Goal: Check status: Check status

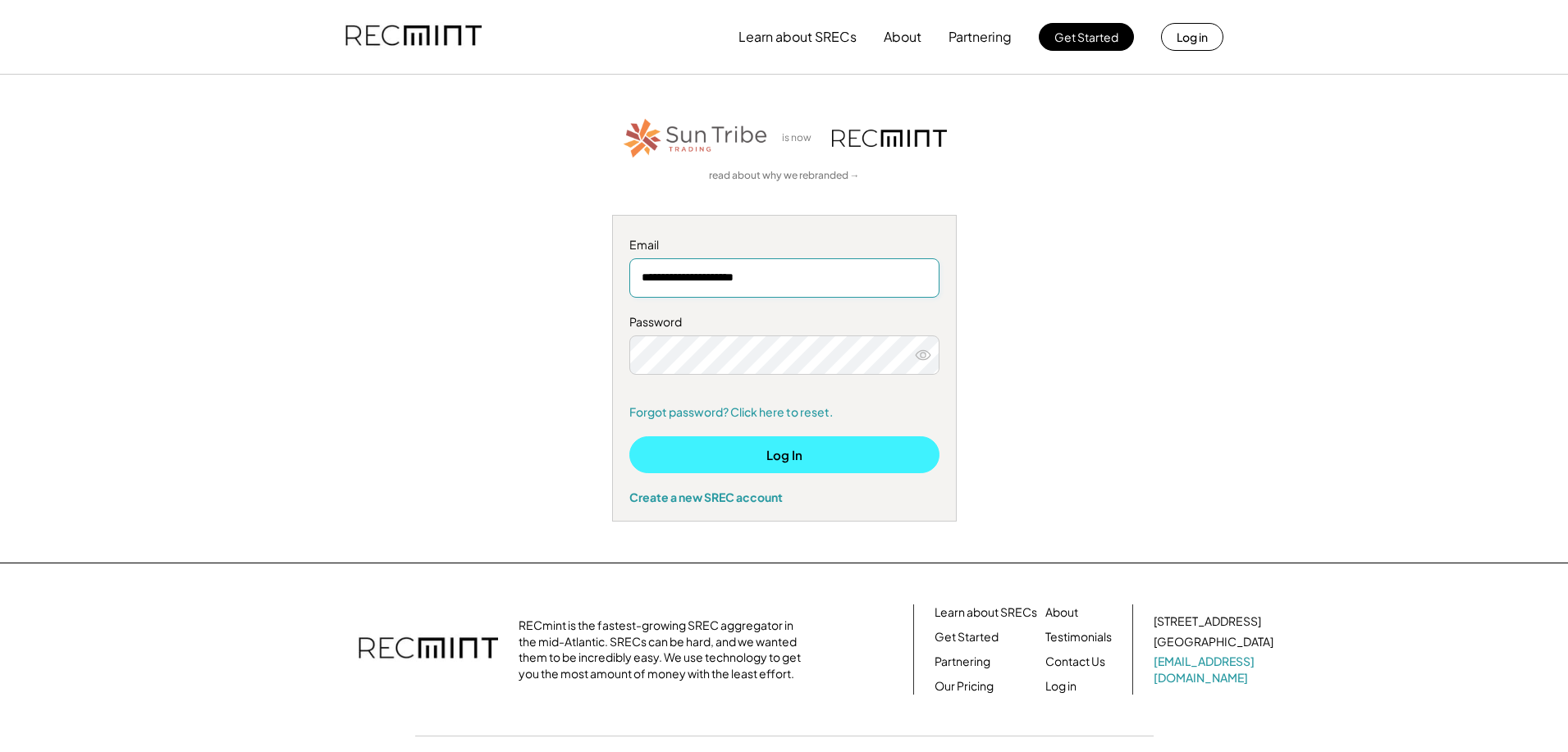
click at [807, 462] on button "Log In" at bounding box center [784, 454] width 310 height 37
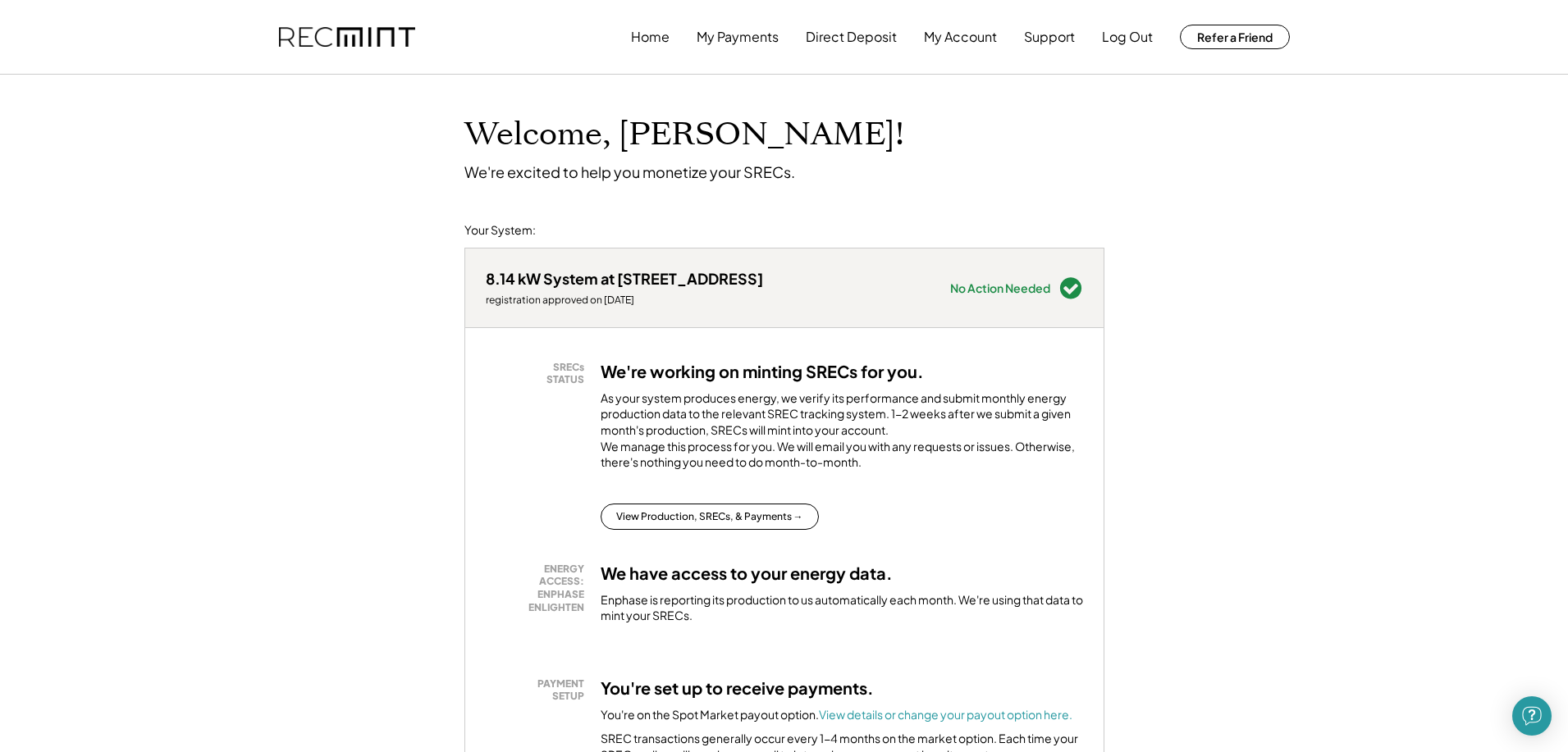
scroll to position [164, 0]
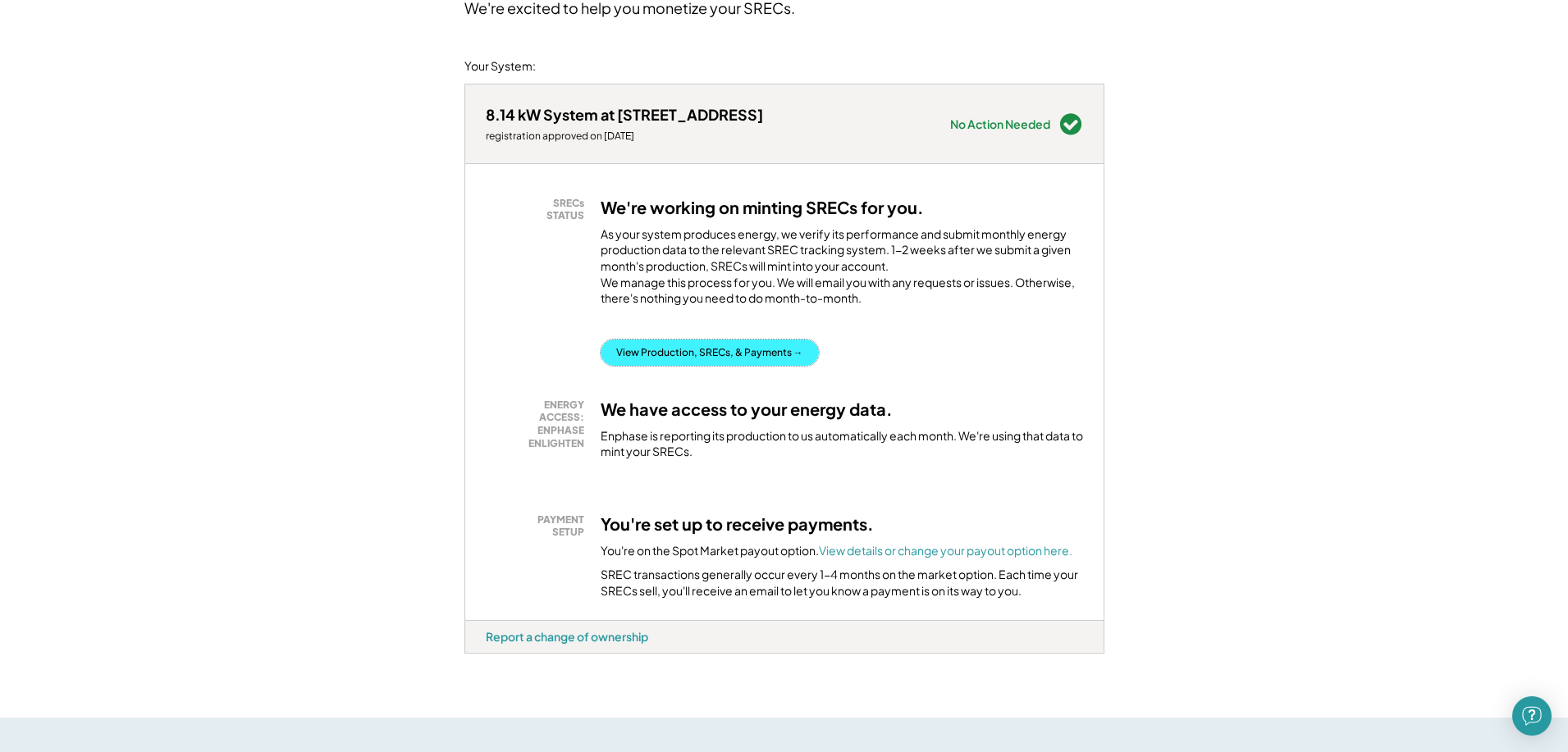
click at [752, 366] on button "View Production, SRECs, & Payments →" at bounding box center [710, 353] width 218 height 26
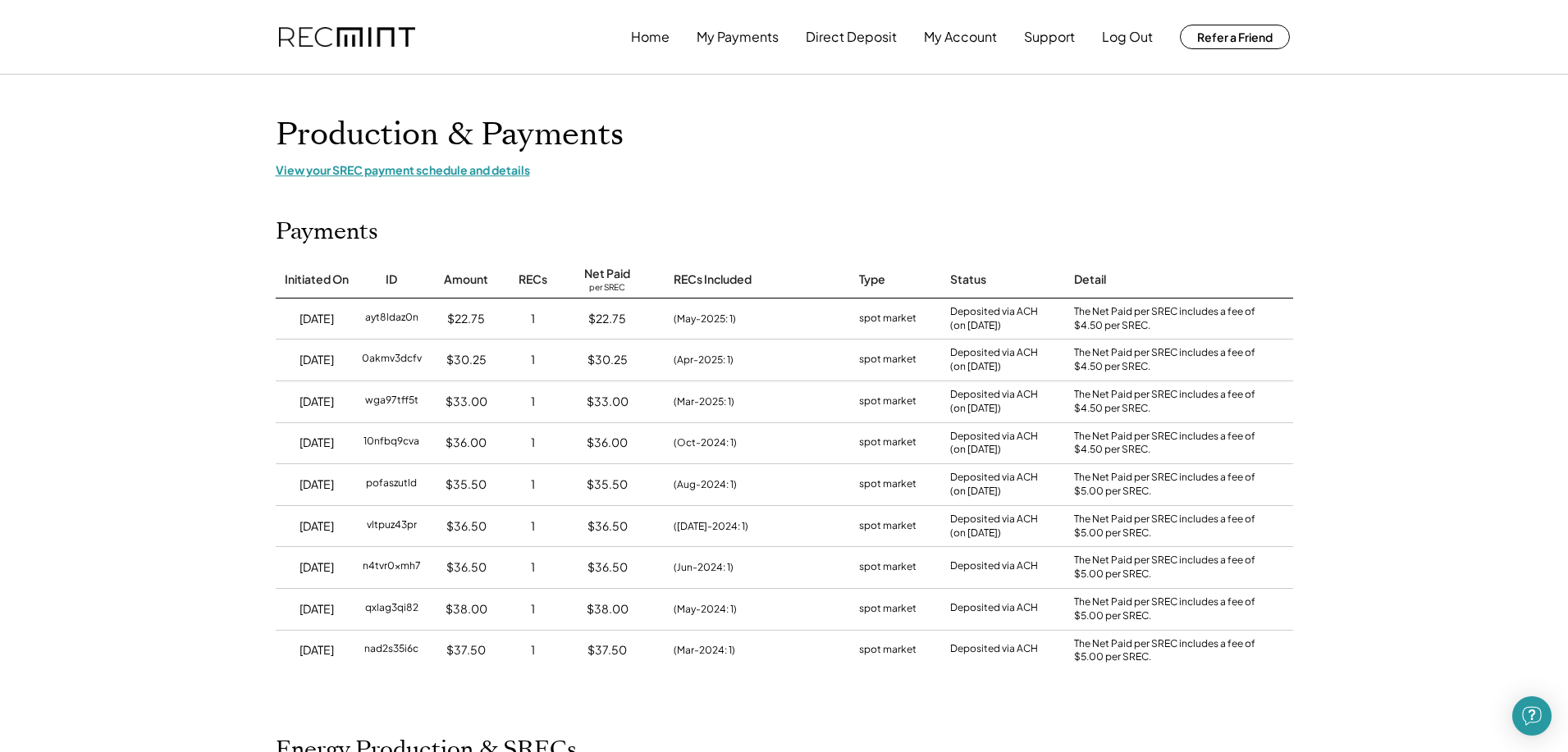
click at [377, 171] on div "View your SREC payment schedule and details" at bounding box center [784, 169] width 1017 height 15
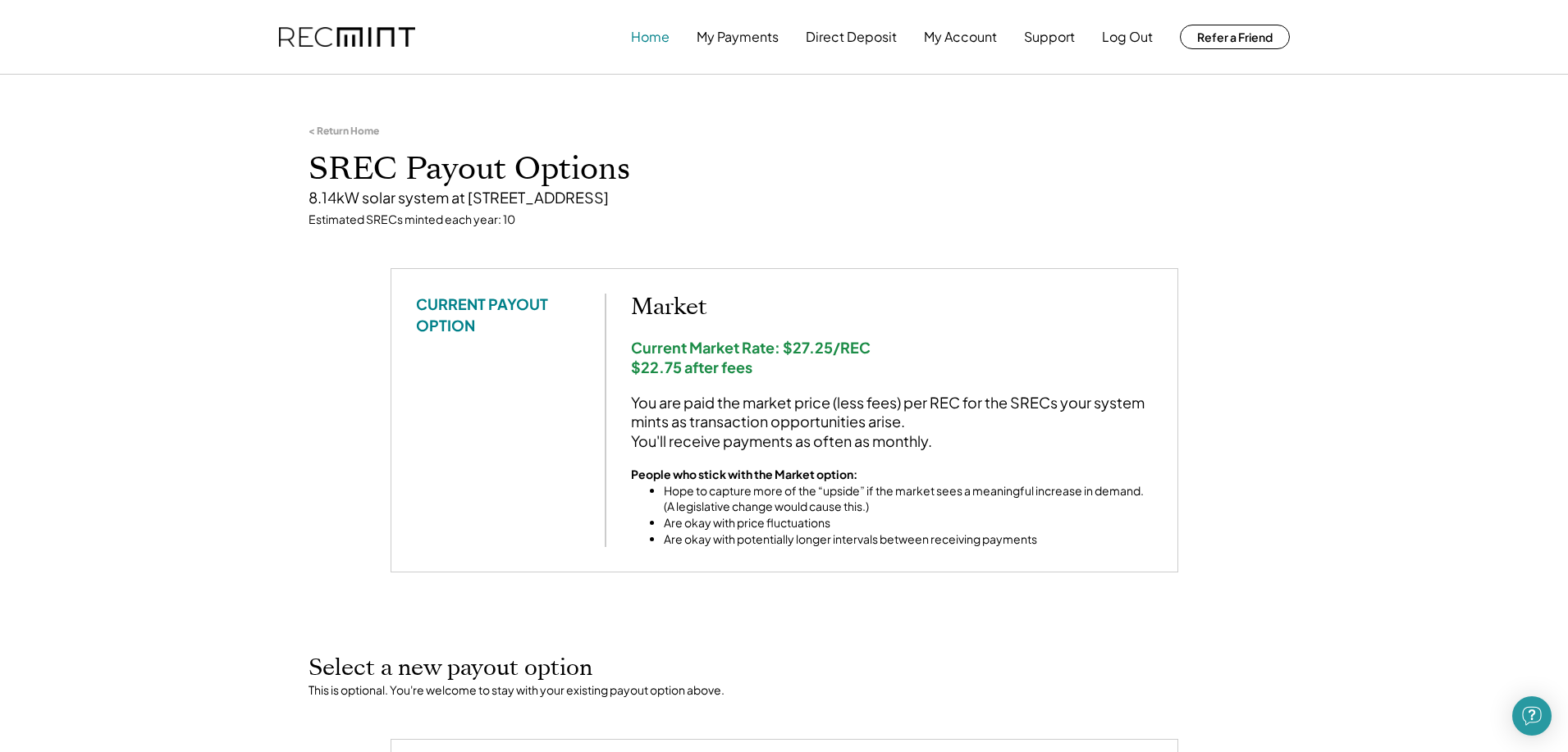
click at [645, 35] on button "Home" at bounding box center [650, 37] width 39 height 33
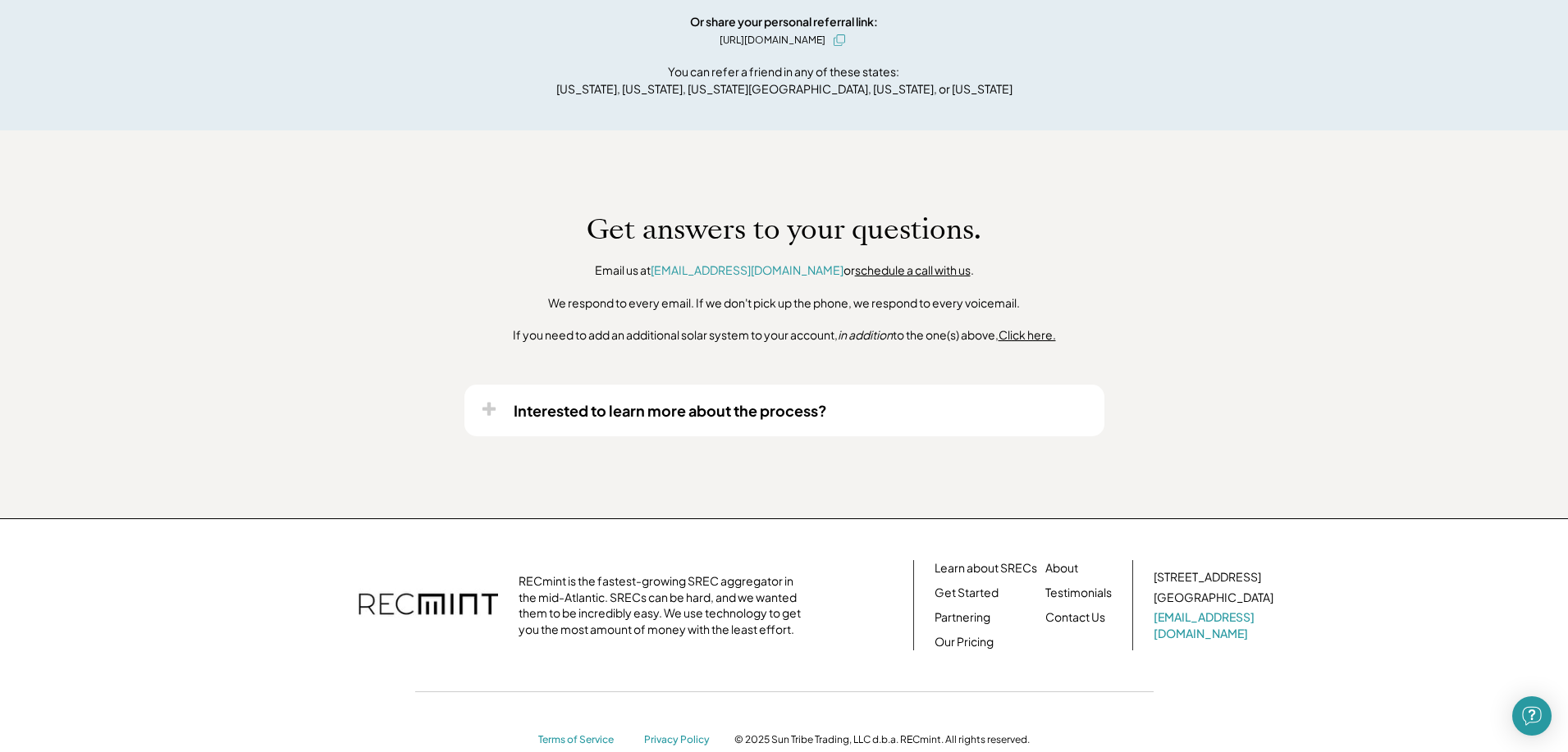
scroll to position [1201, 0]
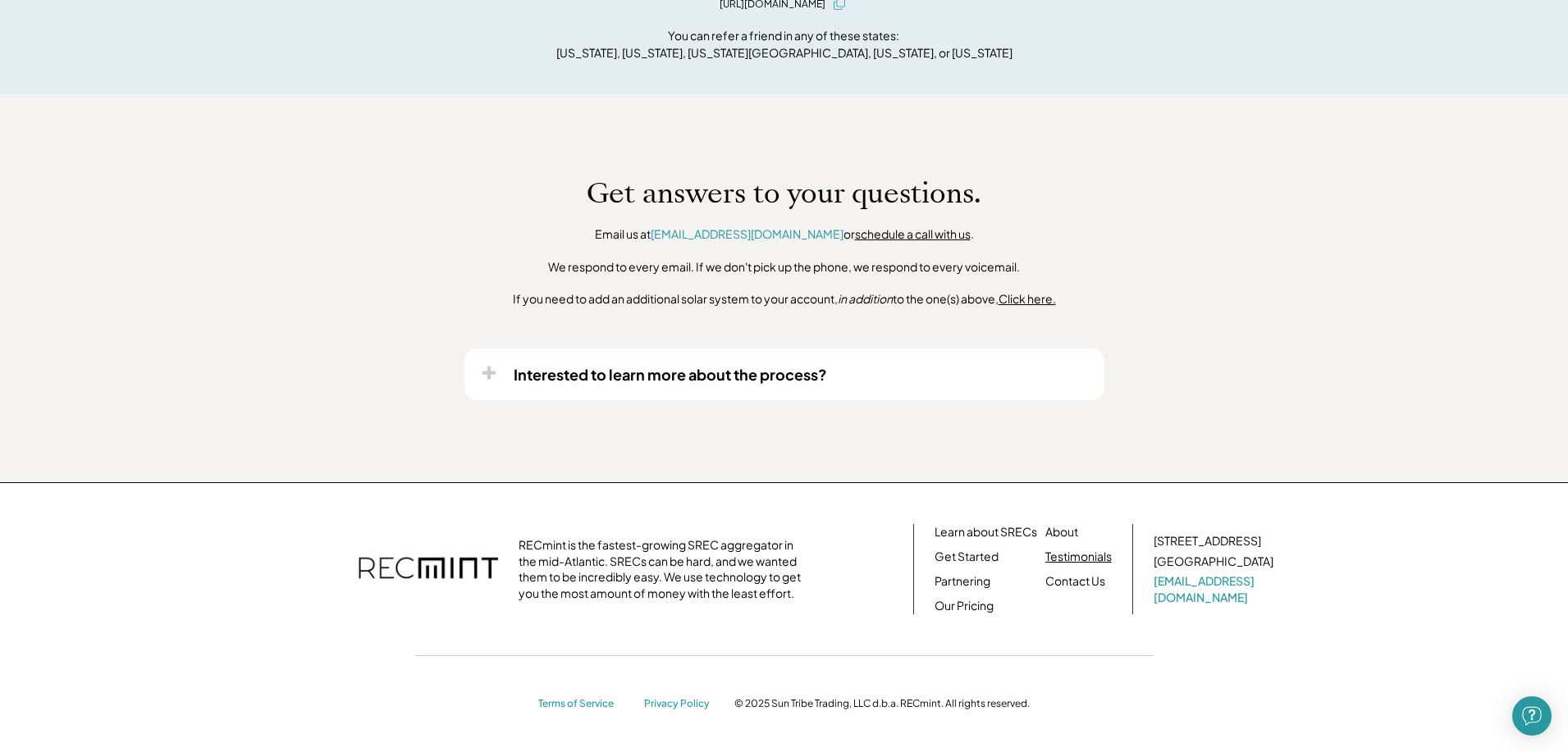
click at [1091, 563] on link "Testimonials" at bounding box center [1078, 557] width 67 height 16
